Goal: Transaction & Acquisition: Purchase product/service

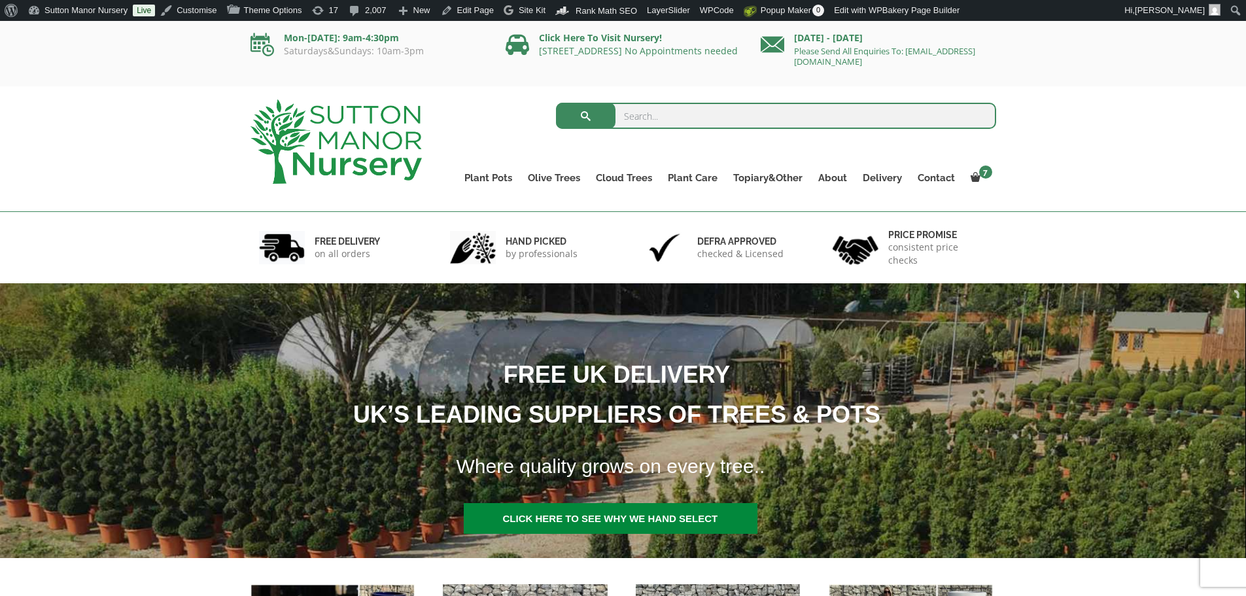
click at [657, 127] on input "search" at bounding box center [776, 116] width 440 height 26
type input "J563"
click at [556, 103] on button "submit" at bounding box center [586, 116] width 60 height 26
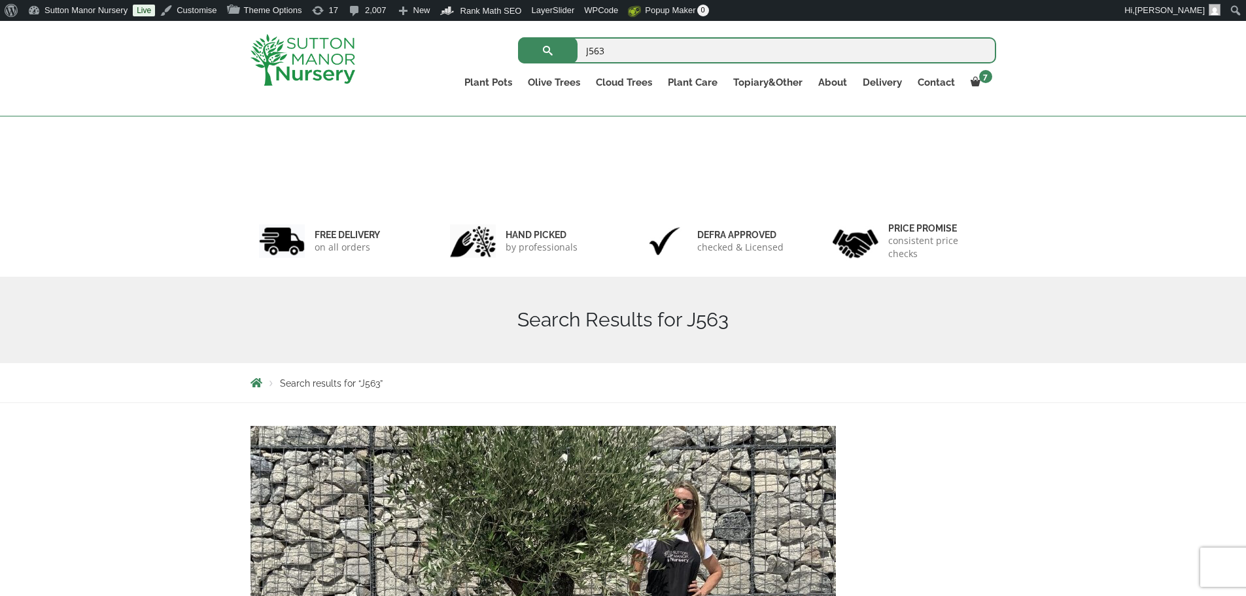
scroll to position [392, 0]
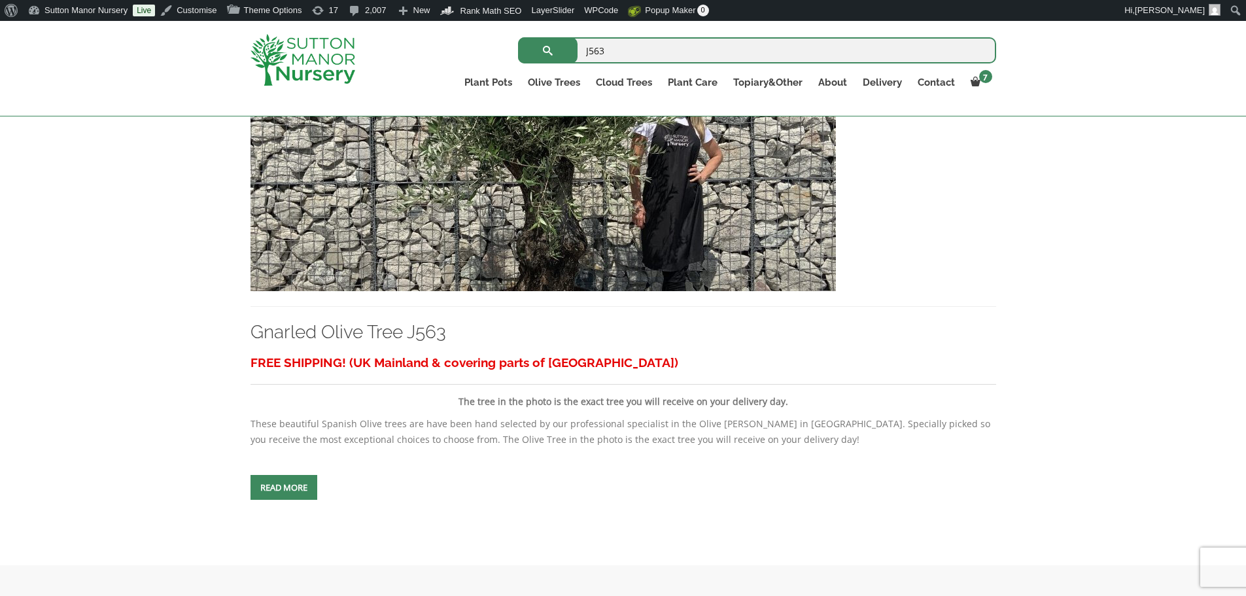
click at [607, 197] on img at bounding box center [543, 150] width 585 height 281
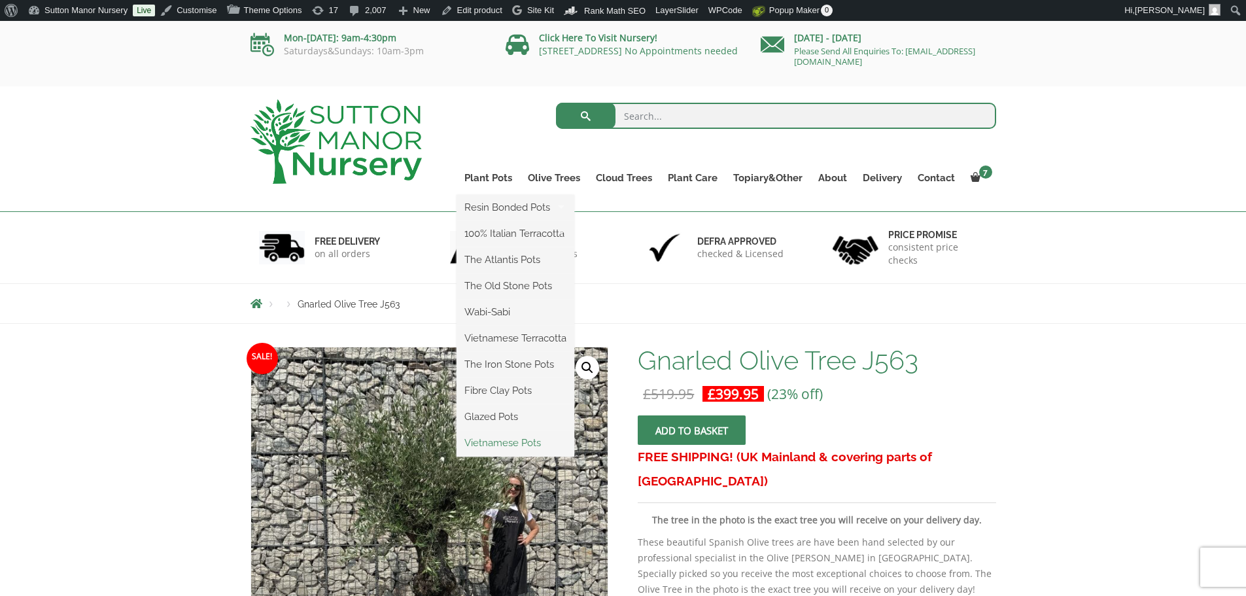
click at [510, 445] on link "Vietnamese Pots" at bounding box center [516, 443] width 118 height 20
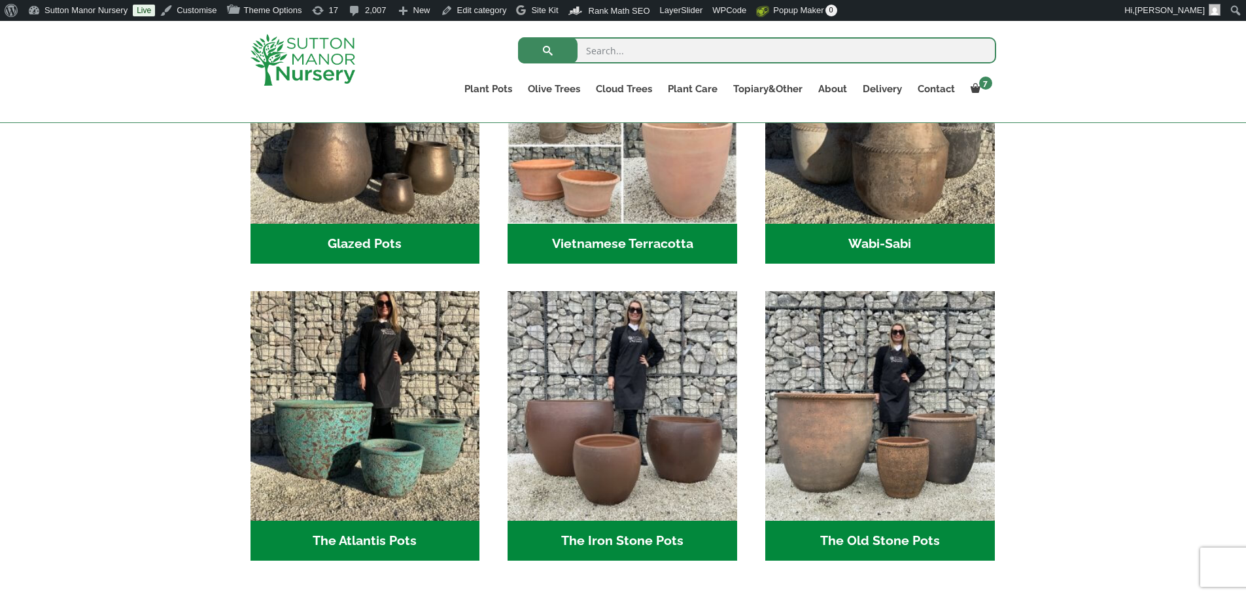
scroll to position [589, 0]
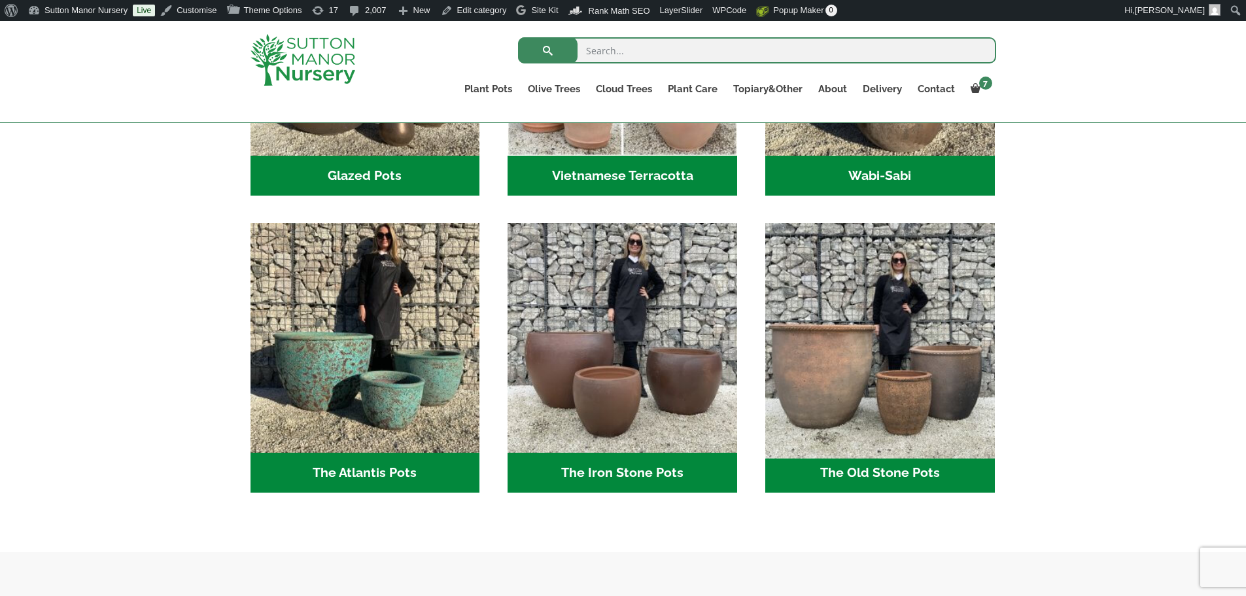
click at [846, 329] on img "Visit product category The Old Stone Pots" at bounding box center [879, 338] width 241 height 241
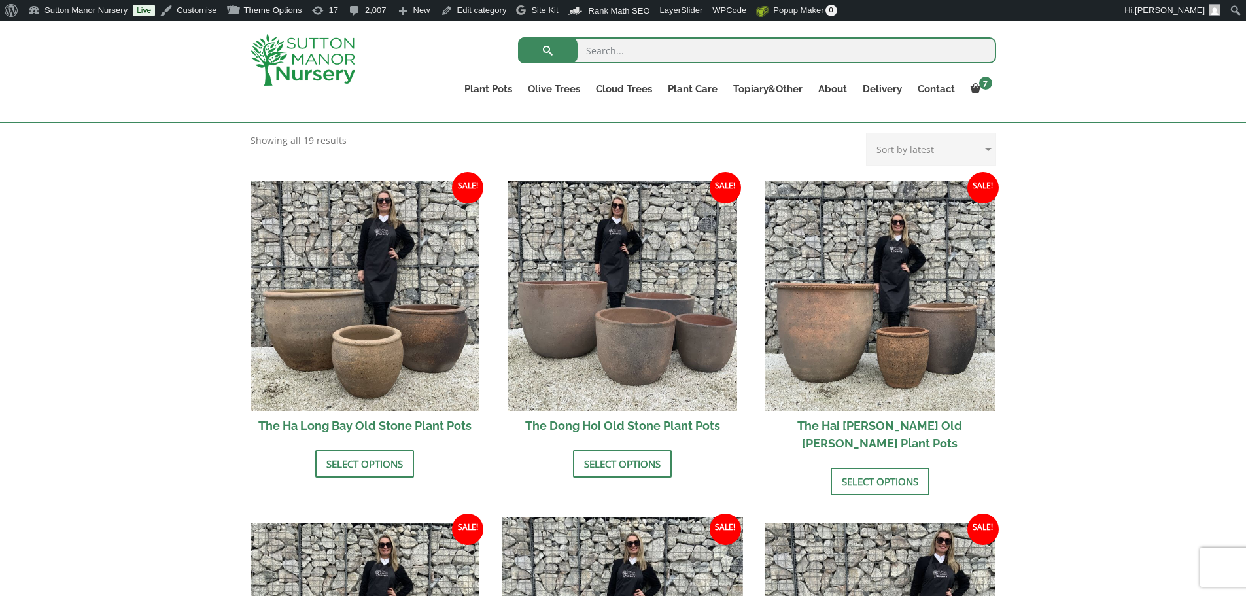
scroll to position [392, 0]
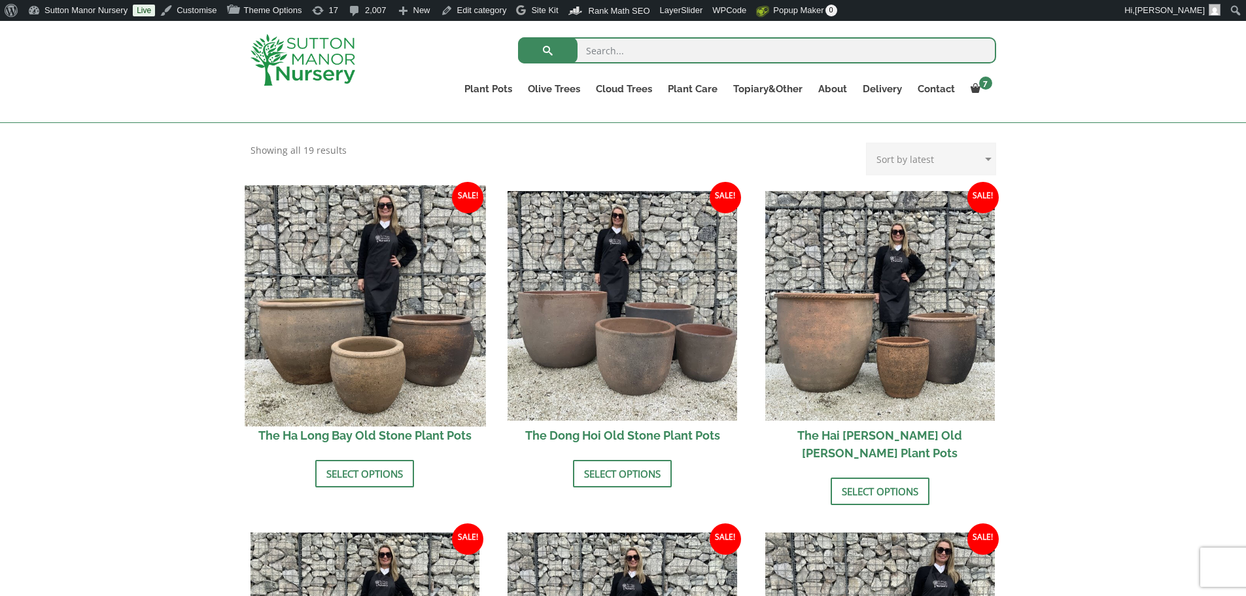
click at [394, 325] on img at bounding box center [365, 305] width 241 height 241
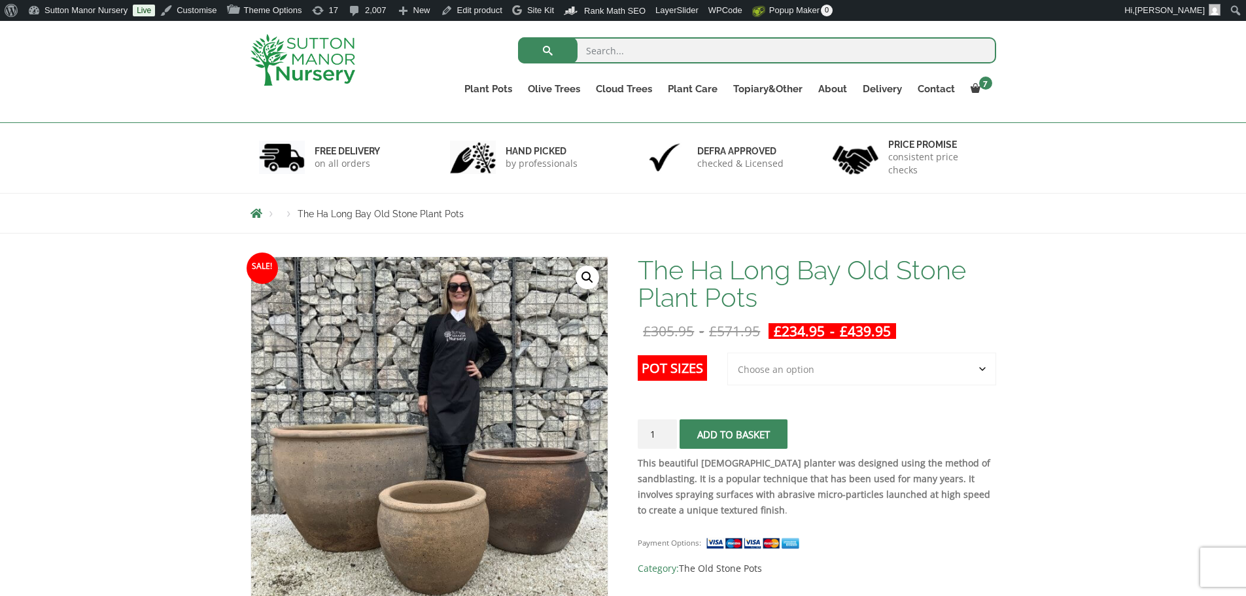
scroll to position [65, 0]
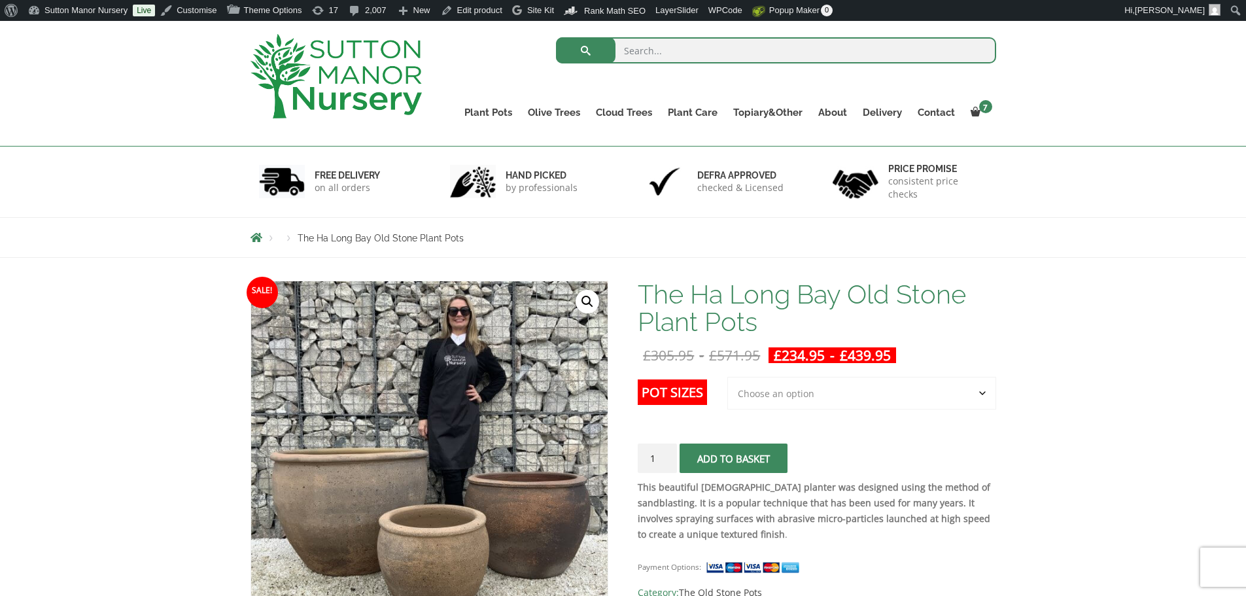
click at [786, 391] on select "Choose an option 3rd to Largest Pot In The Picture 2nd to Largest Pot In The Pi…" at bounding box center [861, 393] width 269 height 33
click at [728, 377] on select "Choose an option 3rd to Largest Pot In The Picture 2nd to Largest Pot In The Pi…" at bounding box center [861, 393] width 269 height 33
select select "2nd to Largest Pot In The Picture"
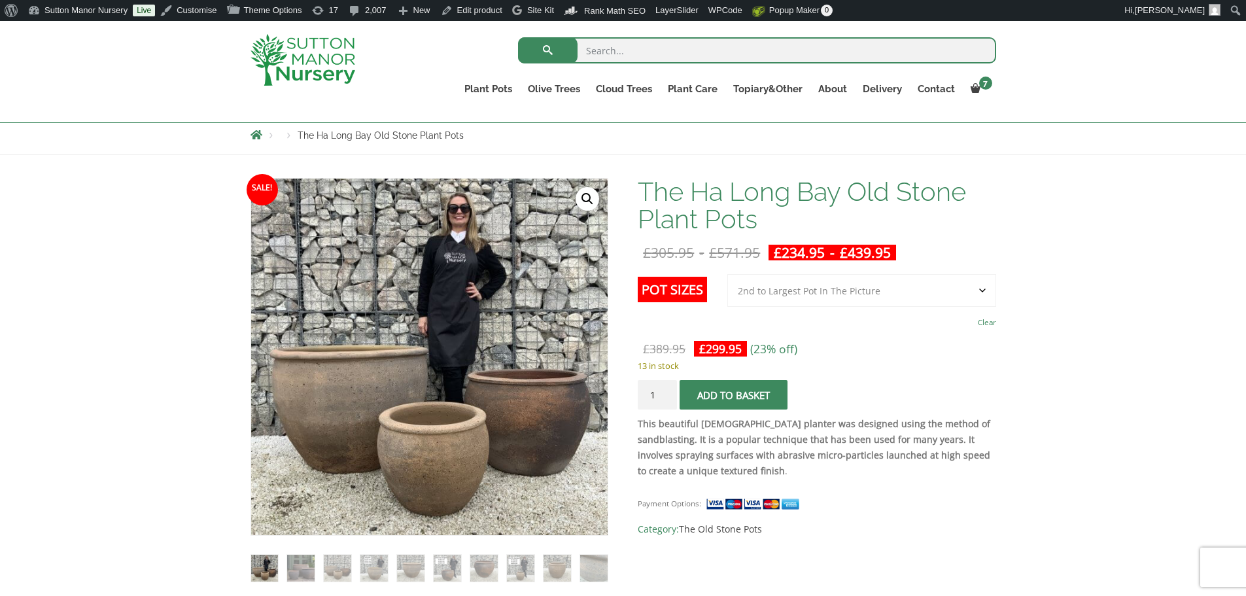
scroll to position [131, 0]
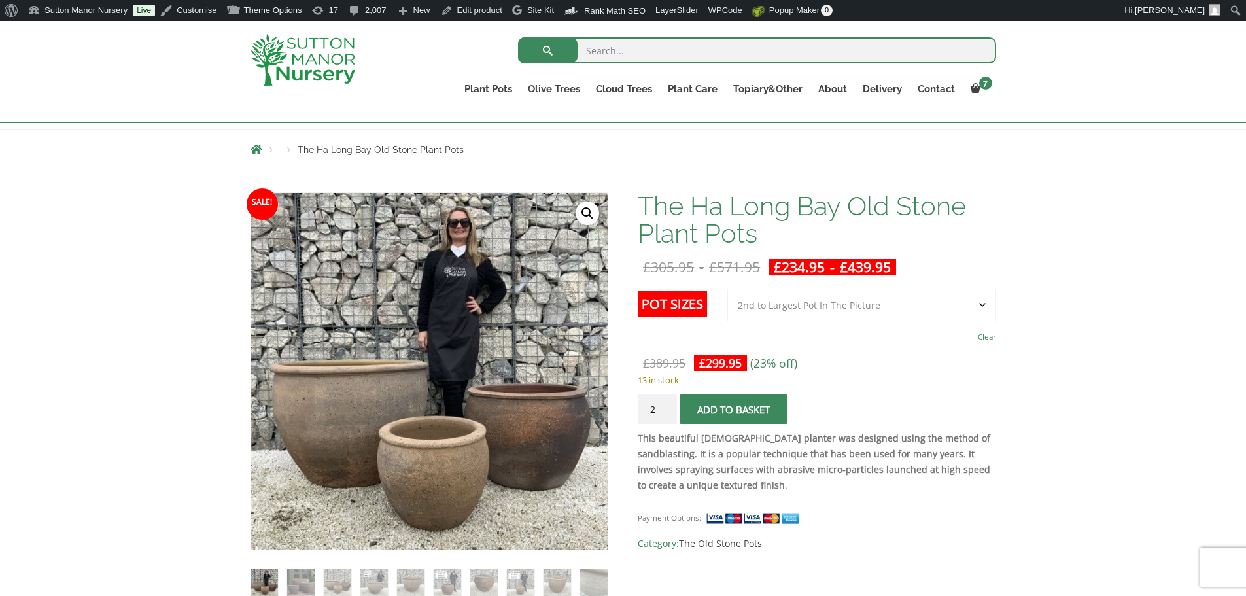
click at [666, 406] on input "2" at bounding box center [657, 408] width 39 height 29
click at [666, 406] on input "3" at bounding box center [657, 408] width 39 height 29
type input "4"
click at [667, 404] on input "4" at bounding box center [657, 408] width 39 height 29
click at [734, 409] on span "submit" at bounding box center [734, 409] width 0 height 0
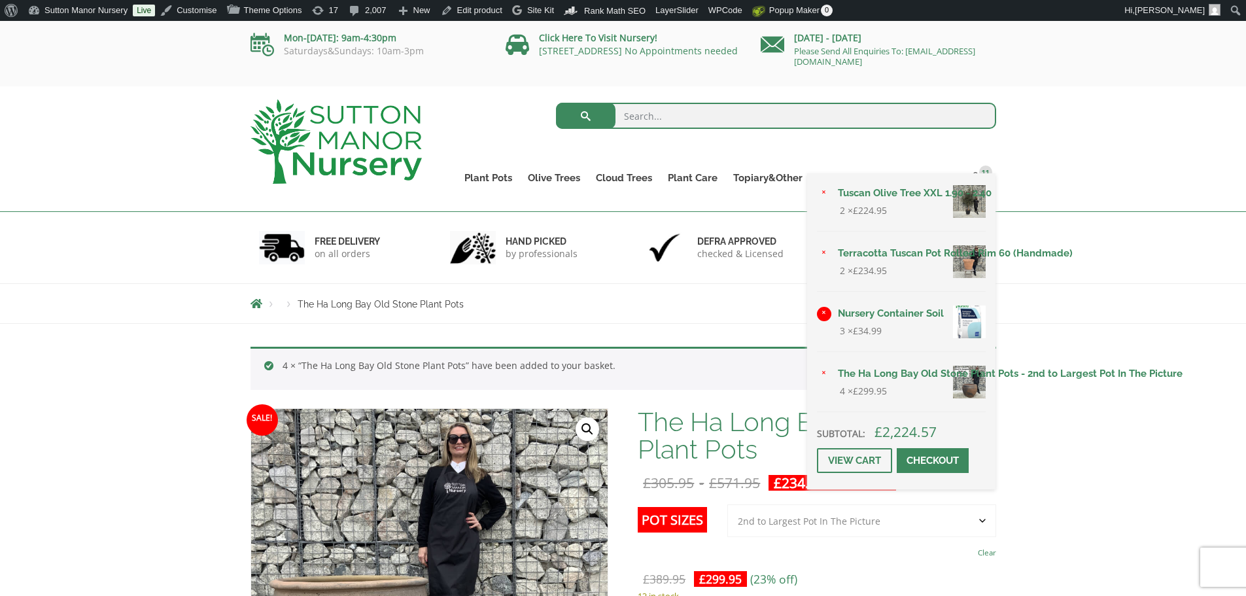
click at [825, 310] on link "×" at bounding box center [824, 314] width 14 height 14
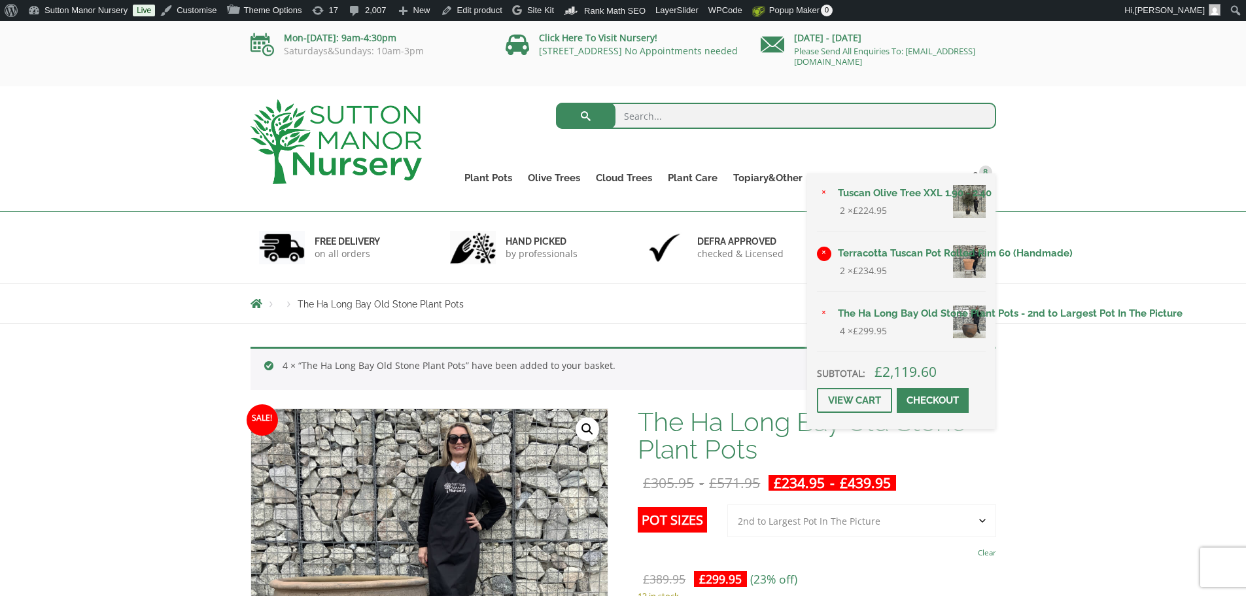
click at [822, 250] on link "×" at bounding box center [824, 254] width 14 height 14
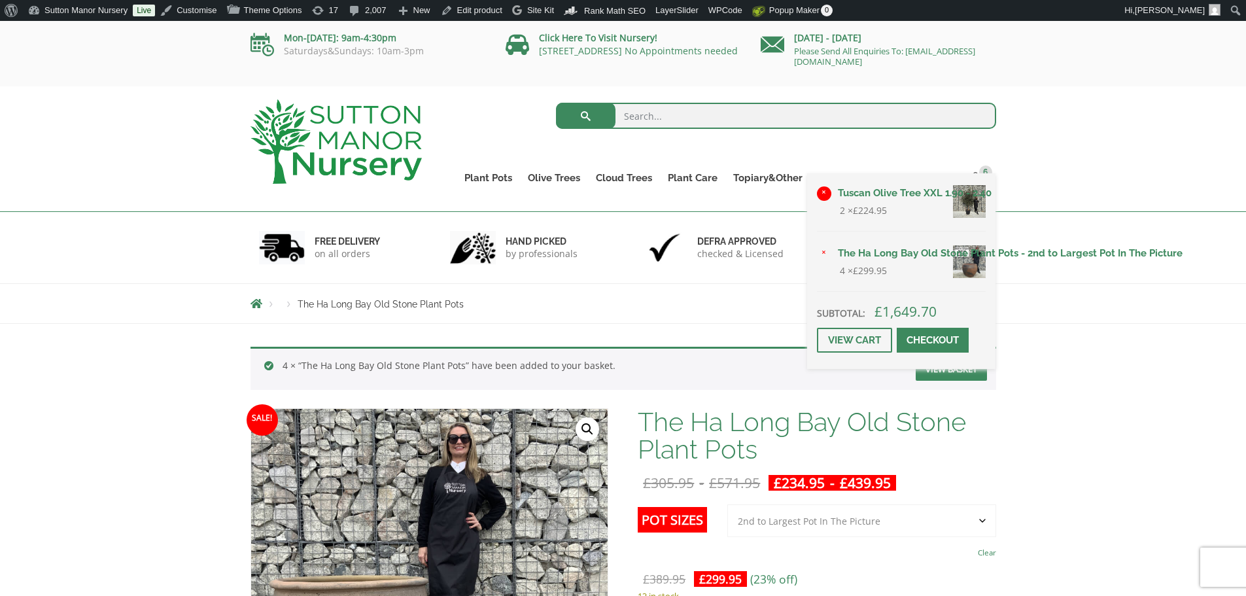
click at [824, 192] on link "×" at bounding box center [824, 193] width 14 height 14
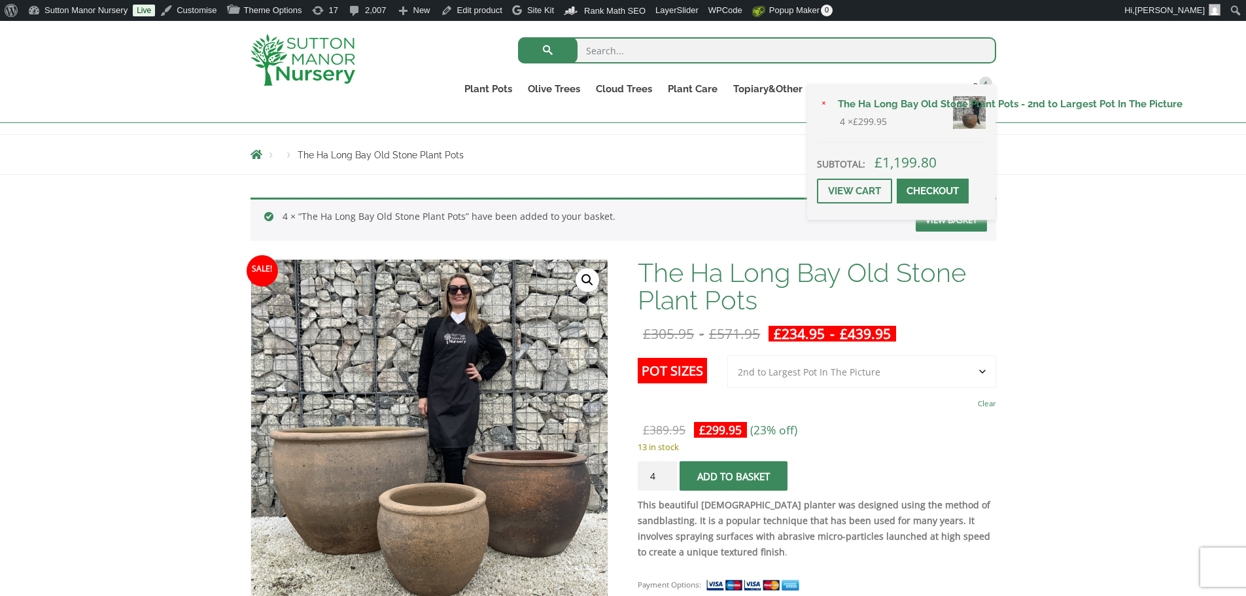
scroll to position [131, 0]
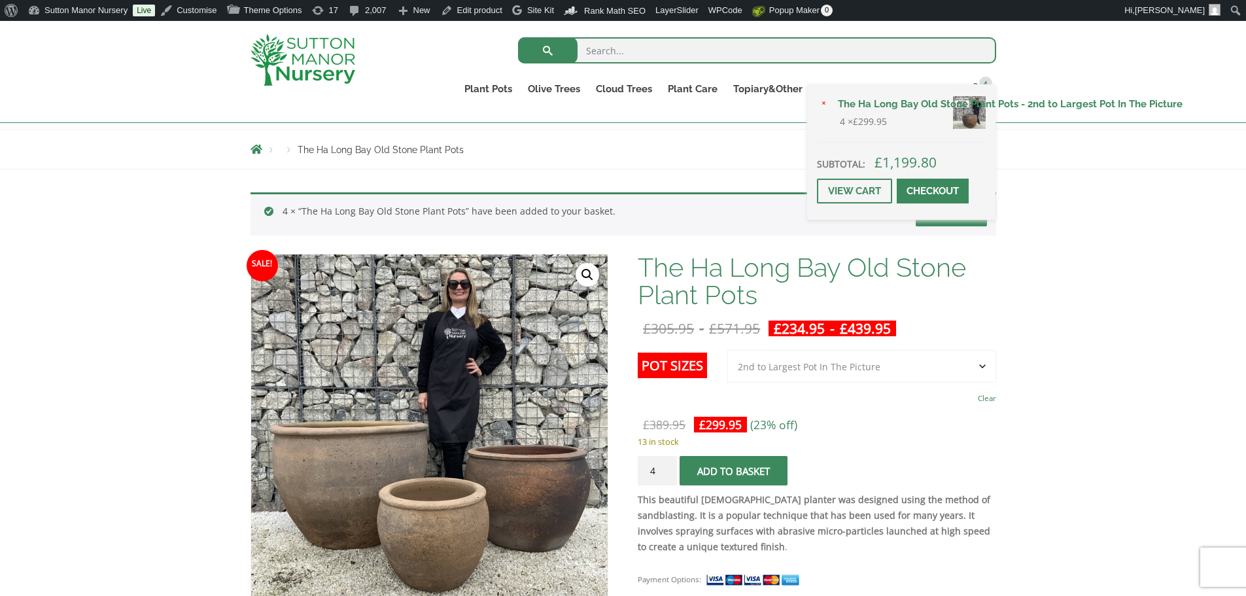
click at [625, 48] on input "search" at bounding box center [757, 50] width 478 height 26
type input "the dalat"
click at [518, 37] on button "submit" at bounding box center [548, 50] width 60 height 26
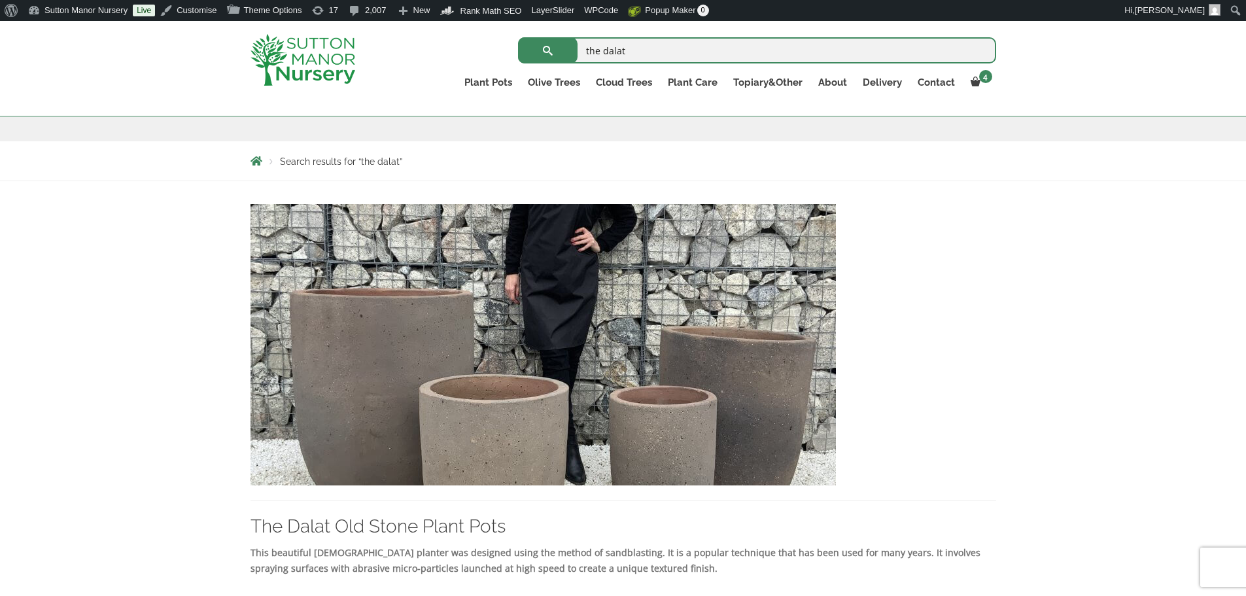
scroll to position [262, 0]
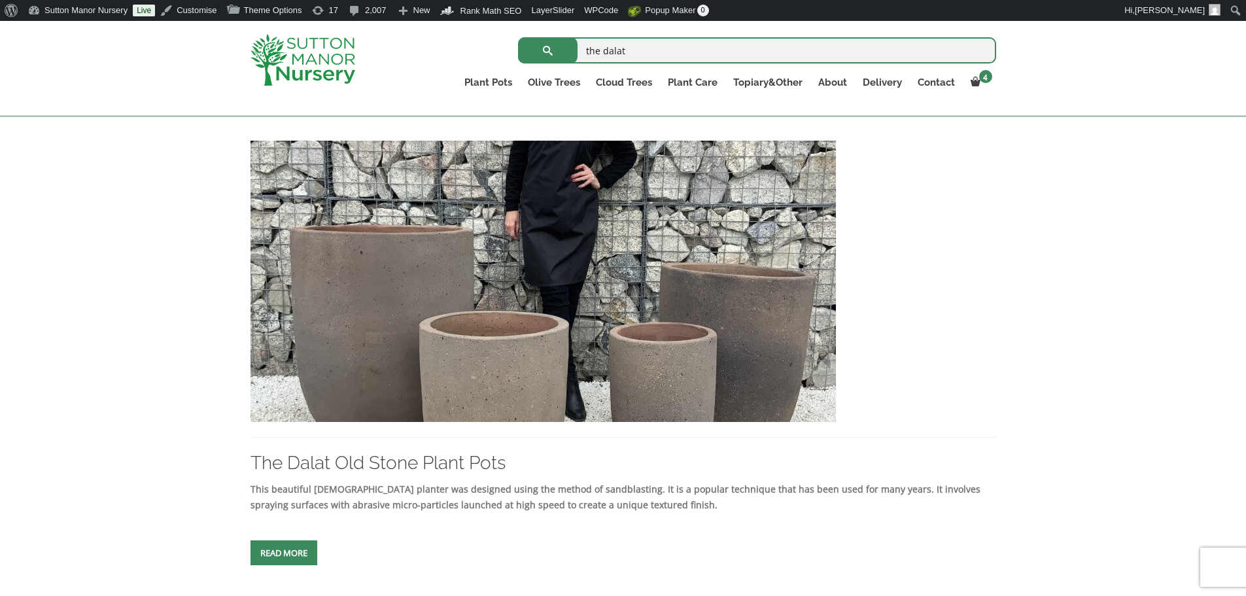
click at [690, 325] on img at bounding box center [543, 281] width 585 height 281
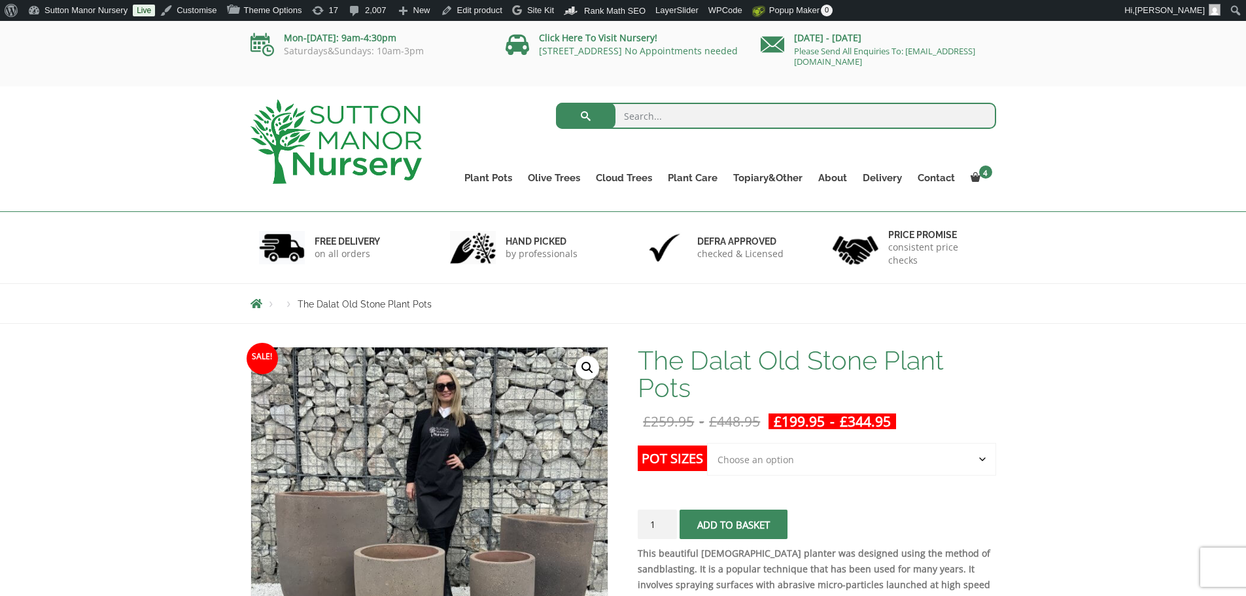
click at [666, 125] on input "search" at bounding box center [776, 116] width 440 height 26
paste input "The Dalat Old Stone Plant Pots"
type input "The Dalat Old Stone Plant Pots"
click at [556, 103] on button "submit" at bounding box center [586, 116] width 60 height 26
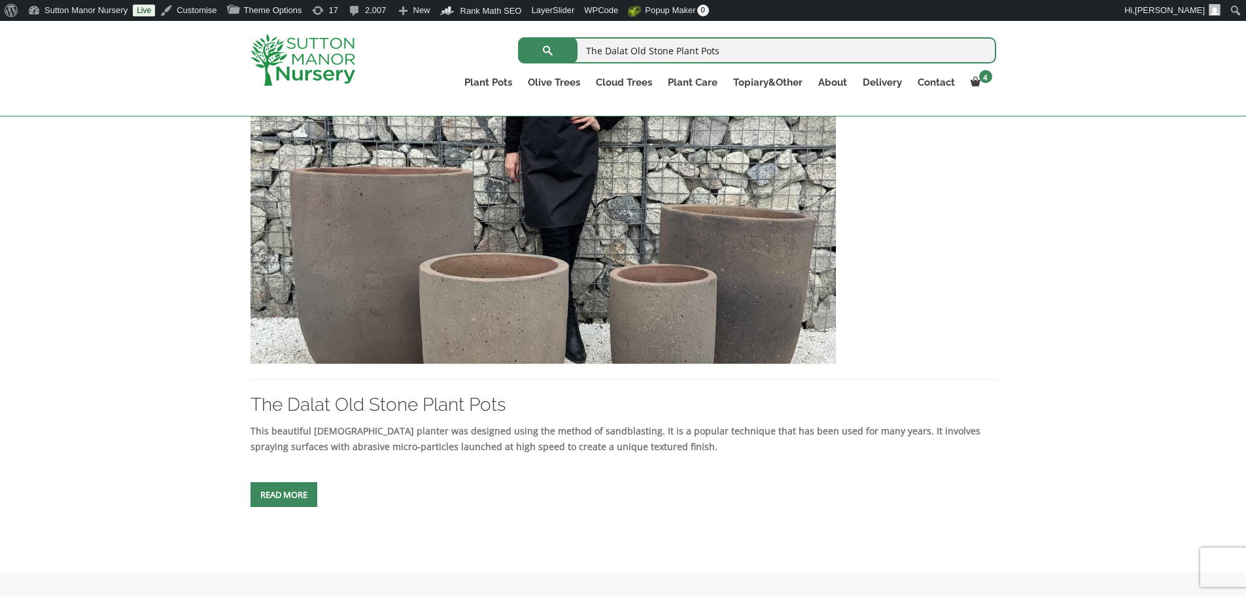
scroll to position [327, 0]
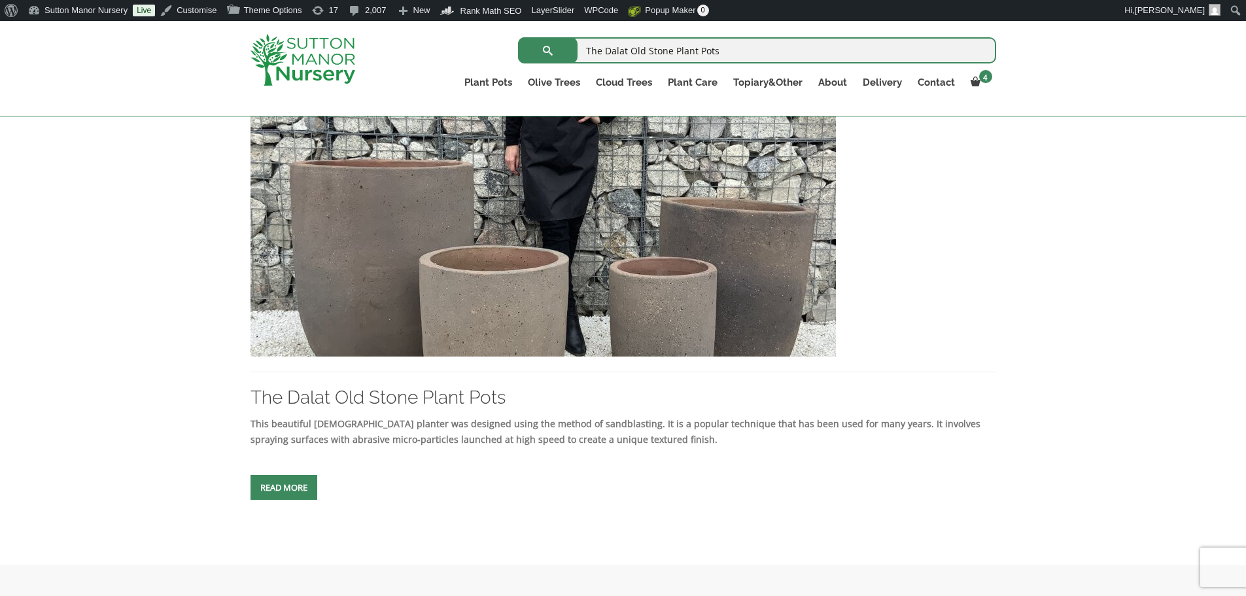
click at [632, 307] on img at bounding box center [543, 215] width 585 height 281
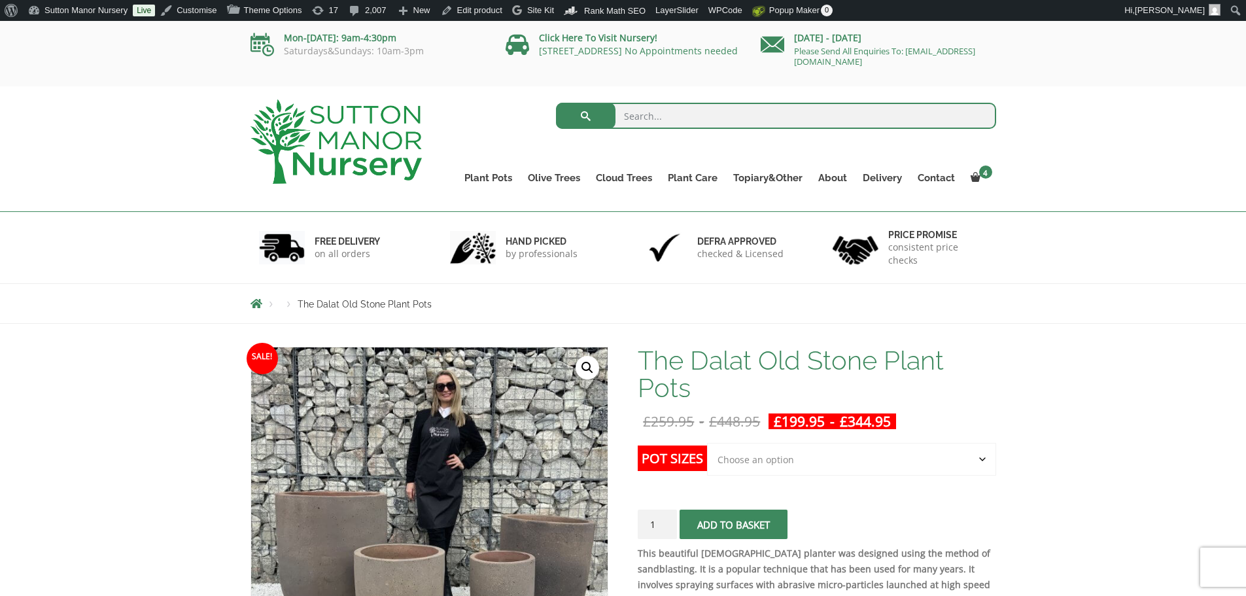
click at [782, 451] on select "Choose an option Click here to buy the 4th to Largest Pot In The Picture Click …" at bounding box center [851, 459] width 288 height 33
click at [707, 443] on select "Choose an option Click here to buy the 4th to Largest Pot In The Picture Click …" at bounding box center [851, 459] width 288 height 33
select select "Click here to buy the 2nd to Largest Pot In The Picture"
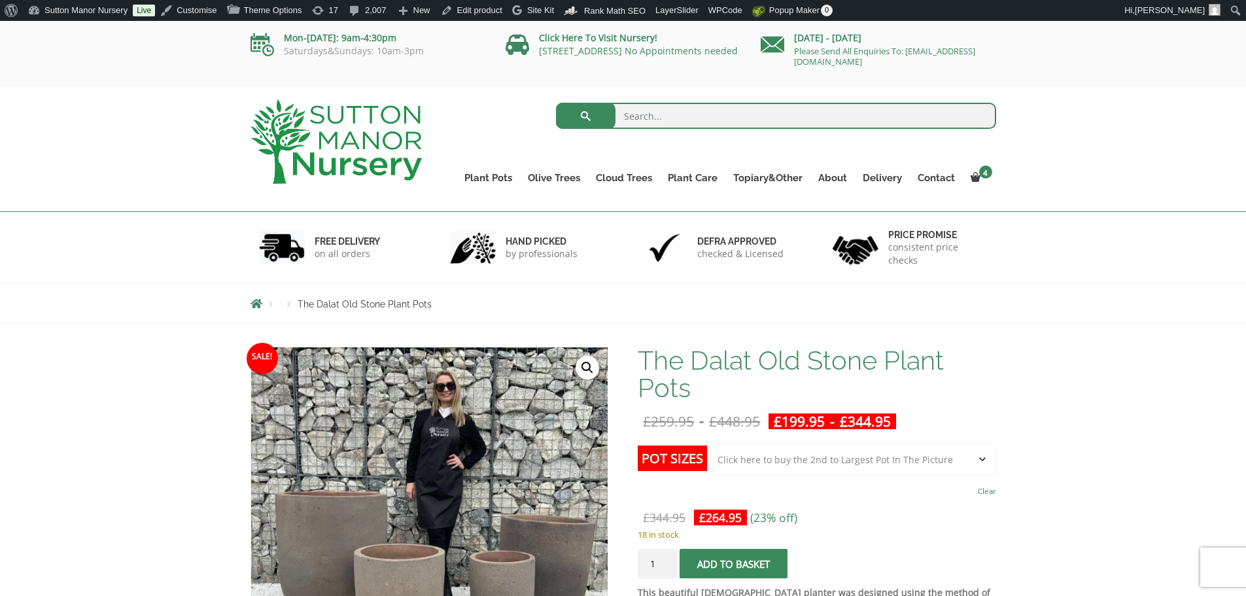
click at [734, 564] on span "submit" at bounding box center [734, 564] width 0 height 0
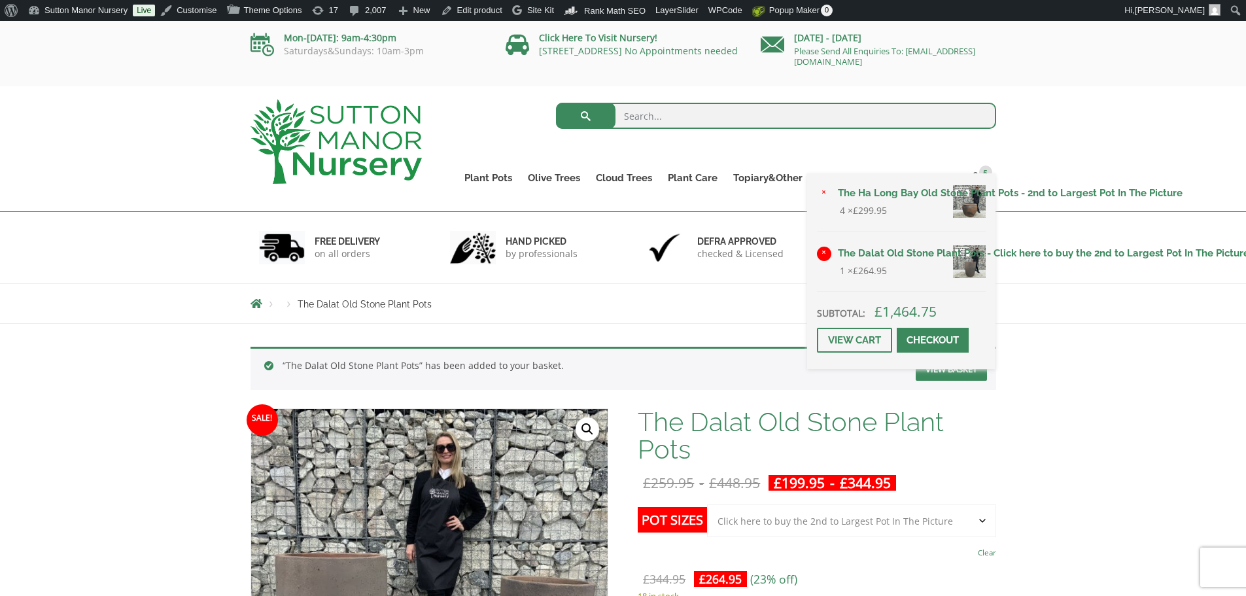
click at [822, 252] on link "×" at bounding box center [824, 254] width 14 height 14
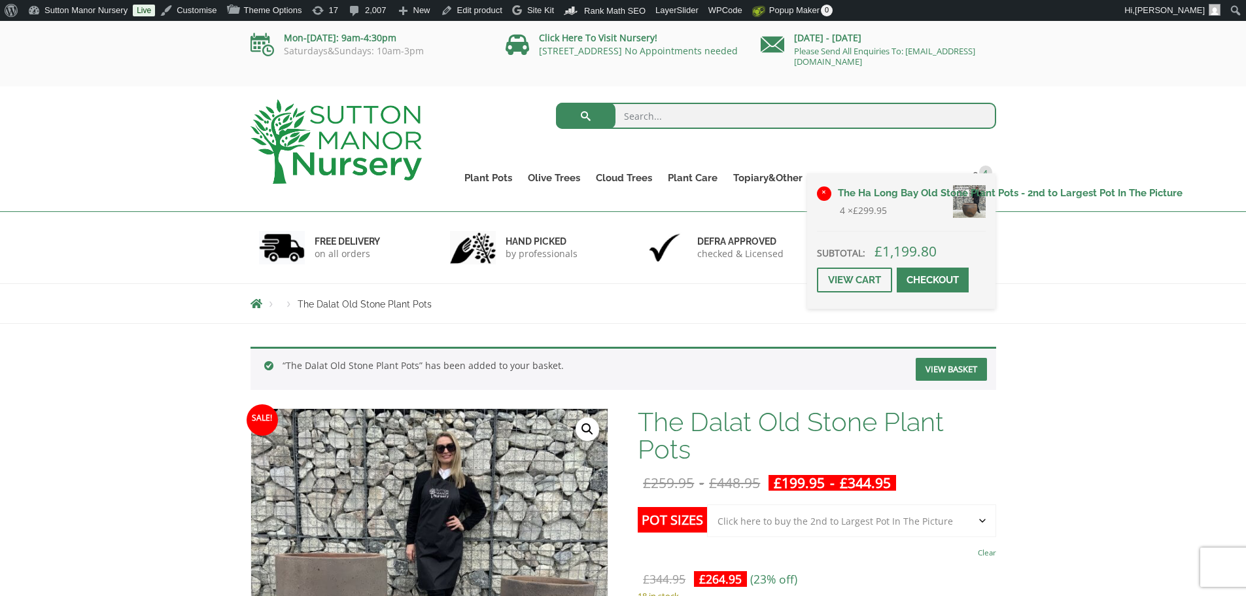
click at [824, 193] on link "×" at bounding box center [824, 193] width 14 height 14
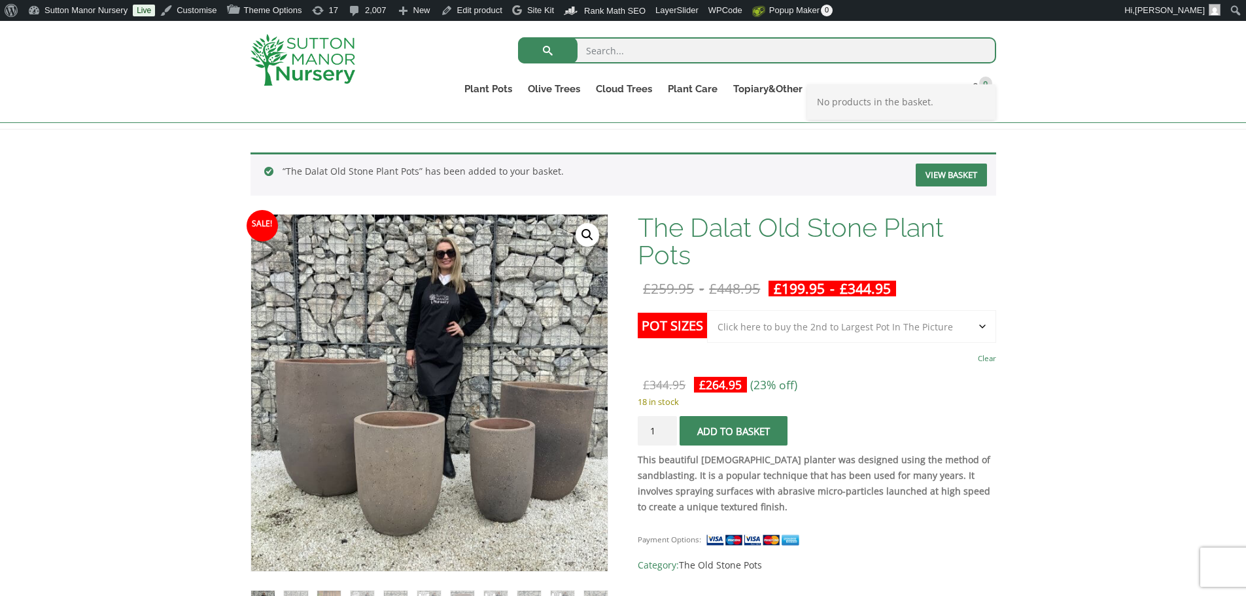
scroll to position [196, 0]
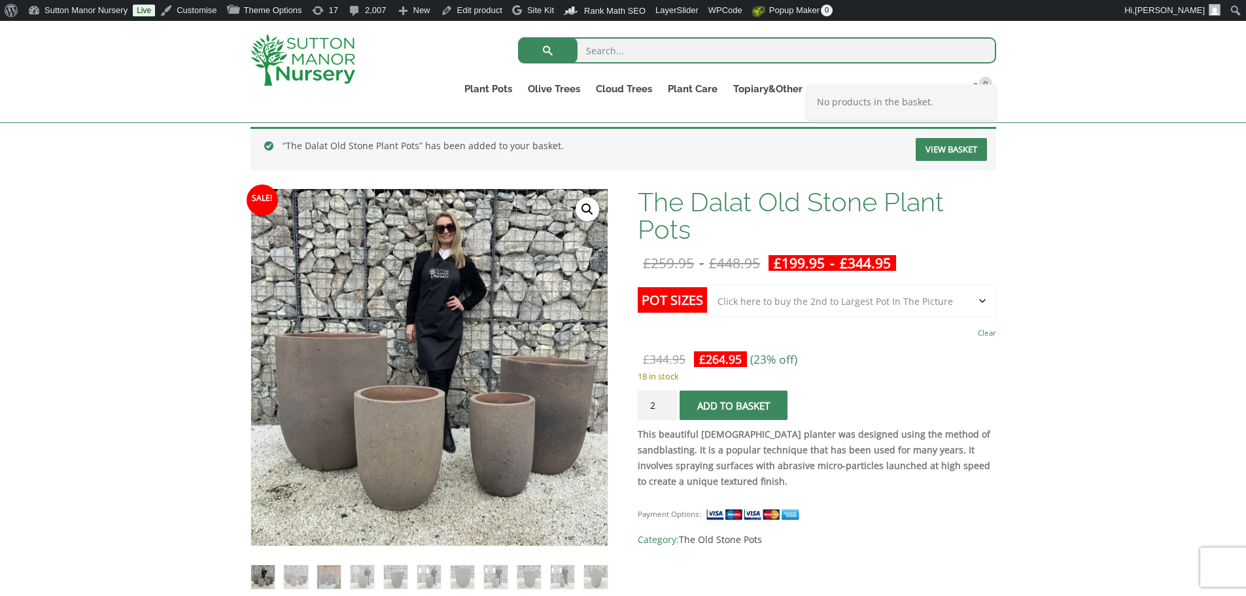
click at [665, 400] on input "2" at bounding box center [657, 404] width 39 height 29
click at [664, 400] on input "3" at bounding box center [657, 404] width 39 height 29
type input "4"
click at [665, 403] on input "4" at bounding box center [657, 404] width 39 height 29
click at [734, 406] on span "submit" at bounding box center [734, 406] width 0 height 0
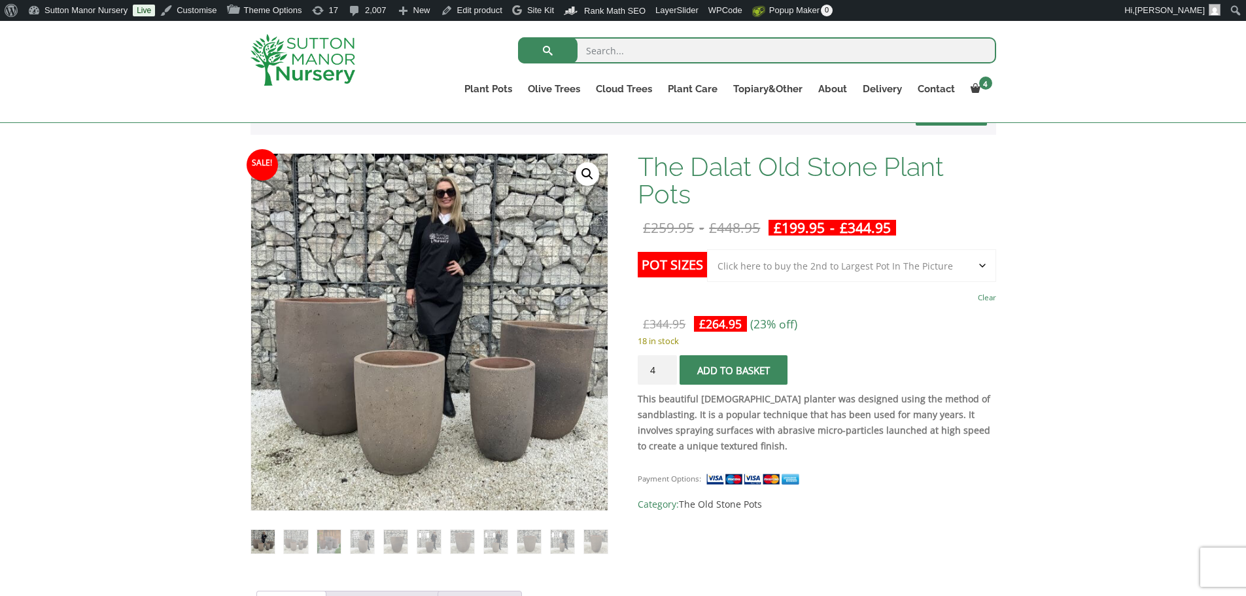
scroll to position [262, 0]
